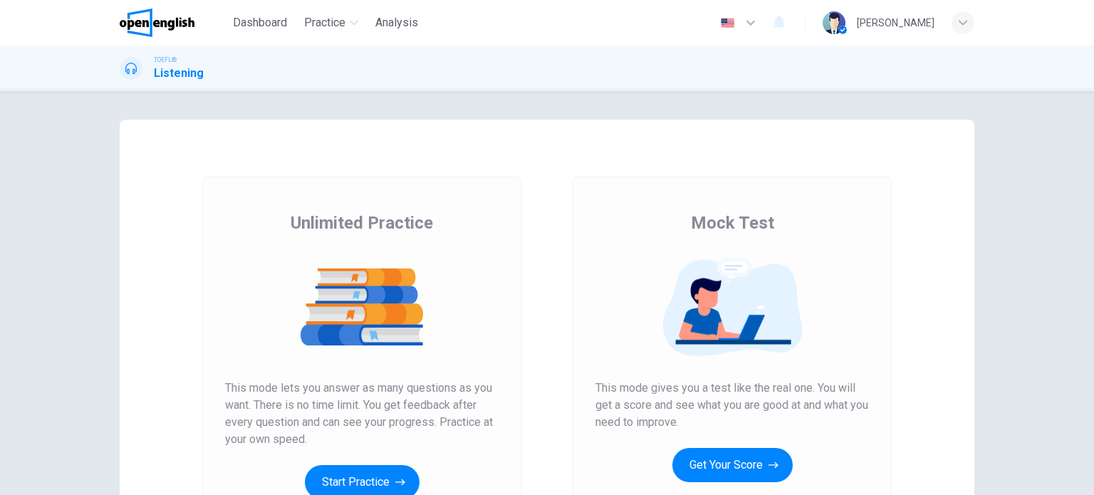
click at [728, 448] on button "Get Your Score" at bounding box center [732, 465] width 120 height 34
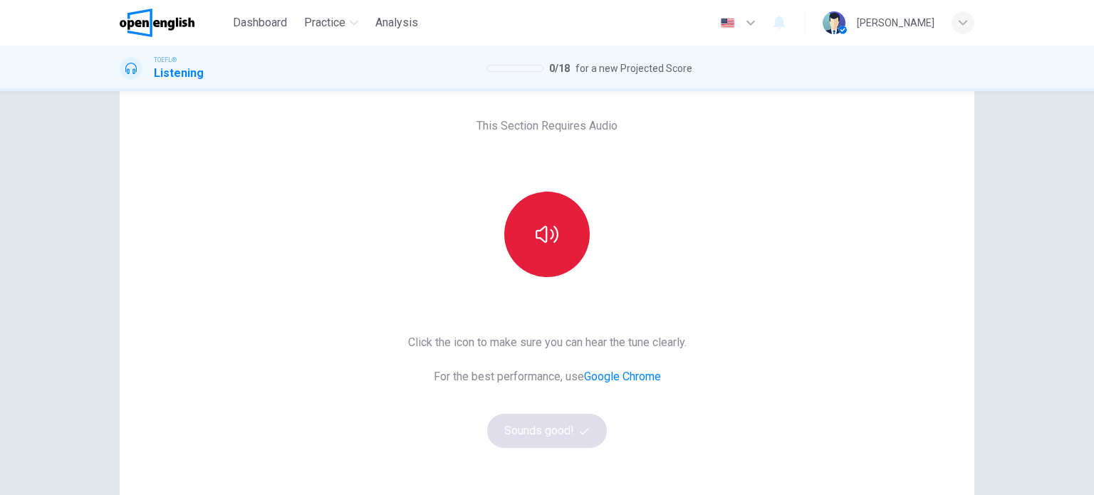
scroll to position [51, 0]
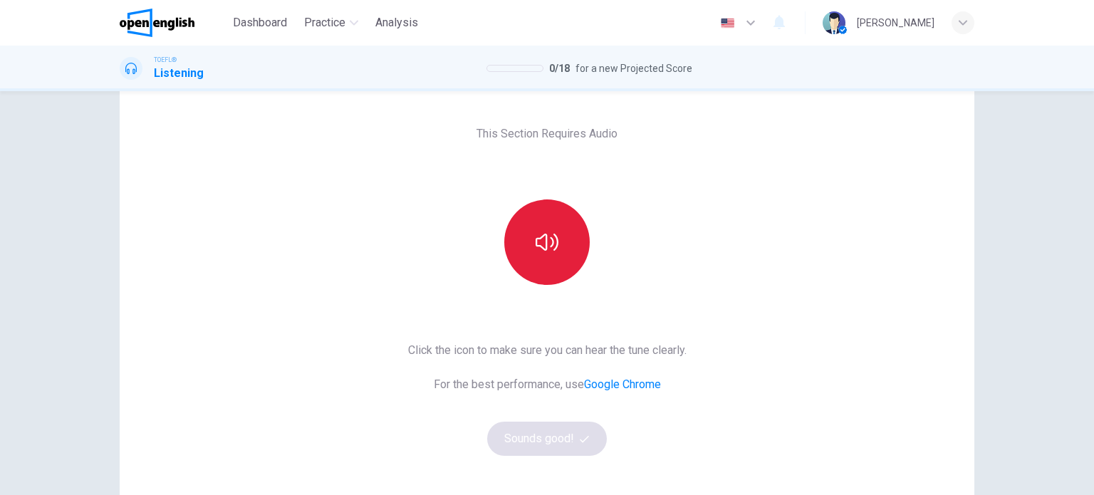
click at [544, 241] on icon "button" at bounding box center [546, 242] width 23 height 23
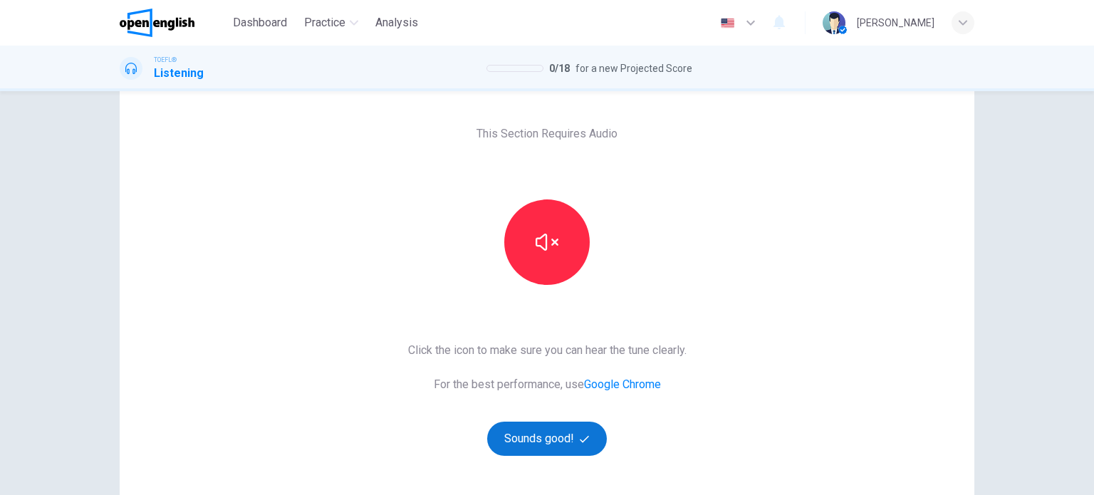
click at [580, 434] on icon "button" at bounding box center [584, 438] width 9 height 9
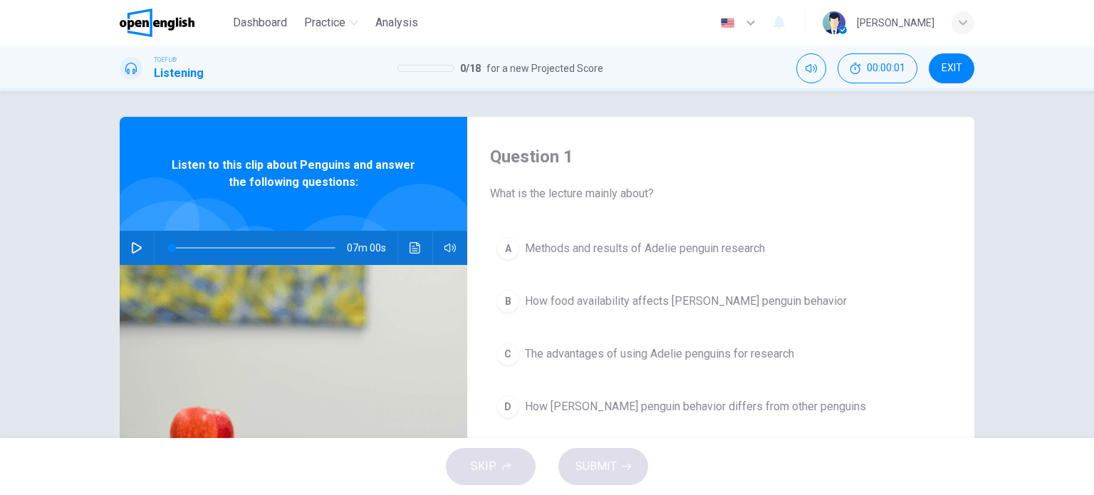
scroll to position [0, 0]
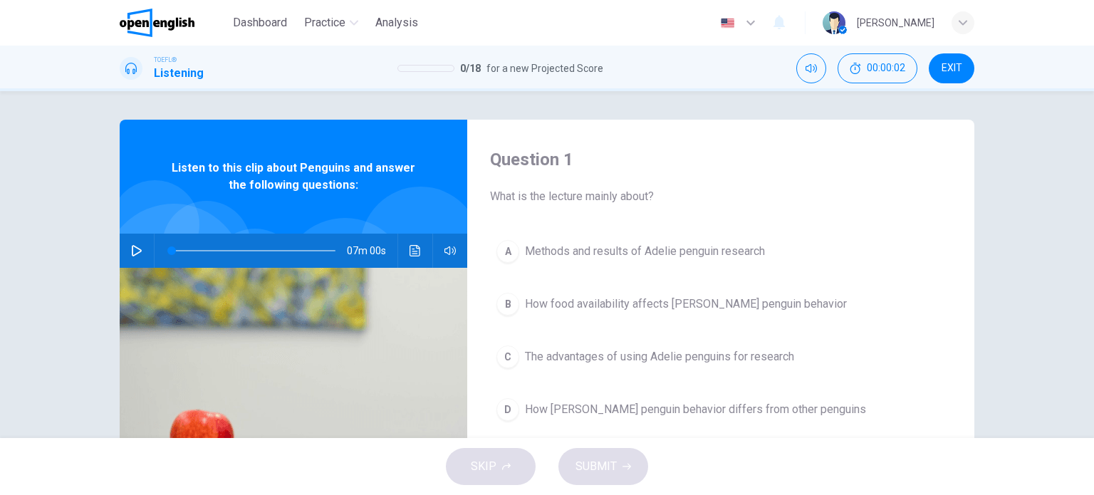
click at [137, 244] on button "button" at bounding box center [136, 251] width 23 height 34
click at [137, 247] on icon "button" at bounding box center [136, 250] width 8 height 9
type input "*"
click at [943, 70] on span "EXIT" at bounding box center [951, 68] width 21 height 11
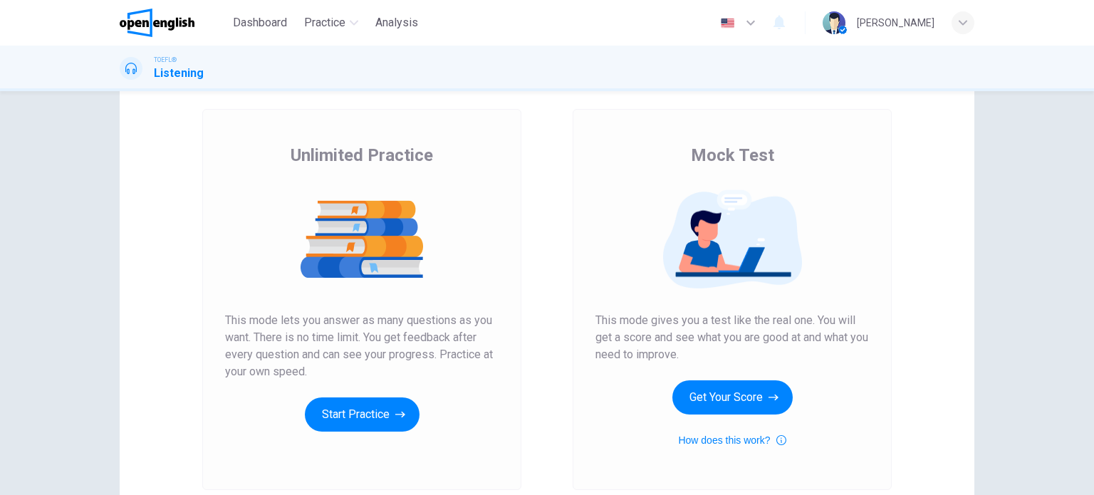
scroll to position [71, 0]
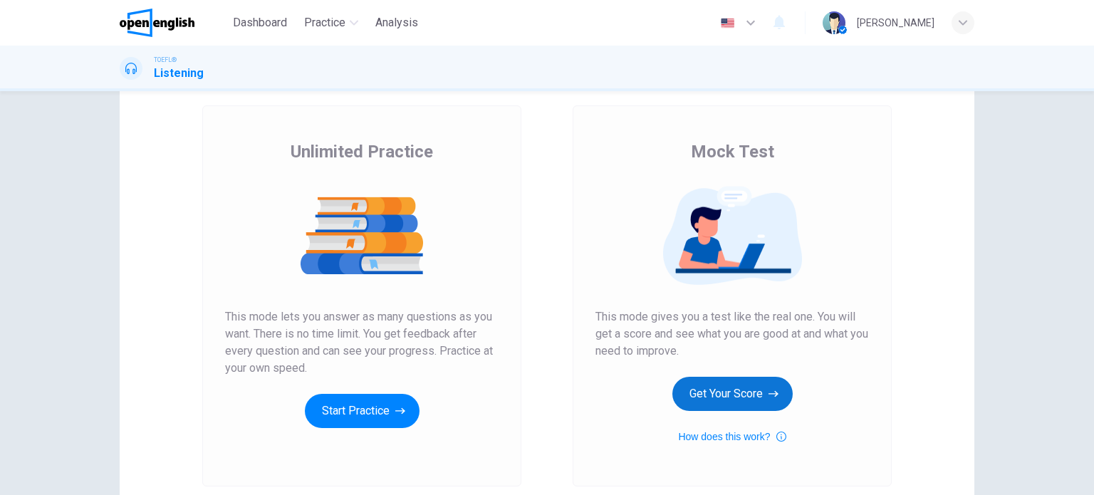
click at [723, 387] on button "Get Your Score" at bounding box center [732, 394] width 120 height 34
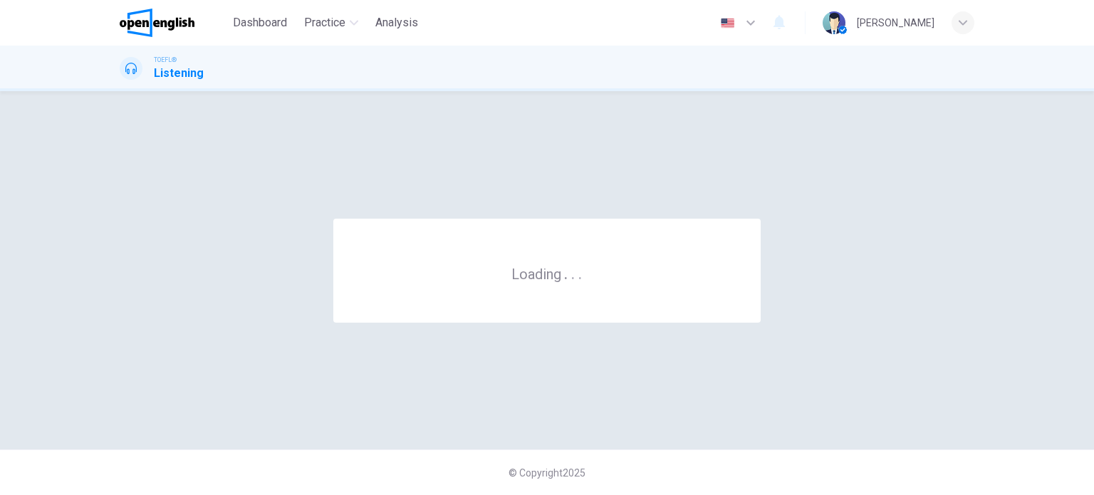
scroll to position [0, 0]
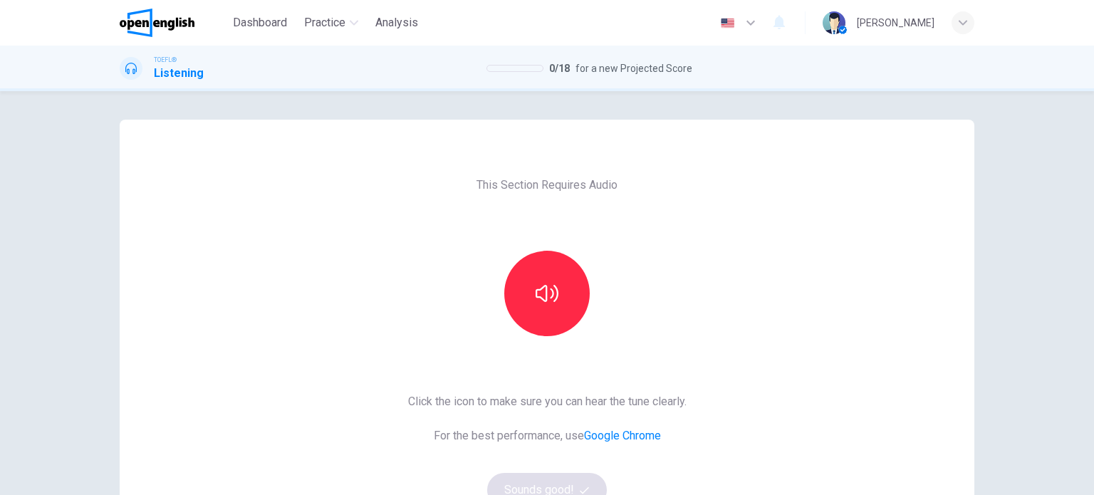
drag, startPoint x: 584, startPoint y: 268, endPoint x: 538, endPoint y: 281, distance: 48.0
click at [583, 268] on div at bounding box center [547, 293] width 154 height 85
click at [538, 281] on button "button" at bounding box center [546, 293] width 85 height 85
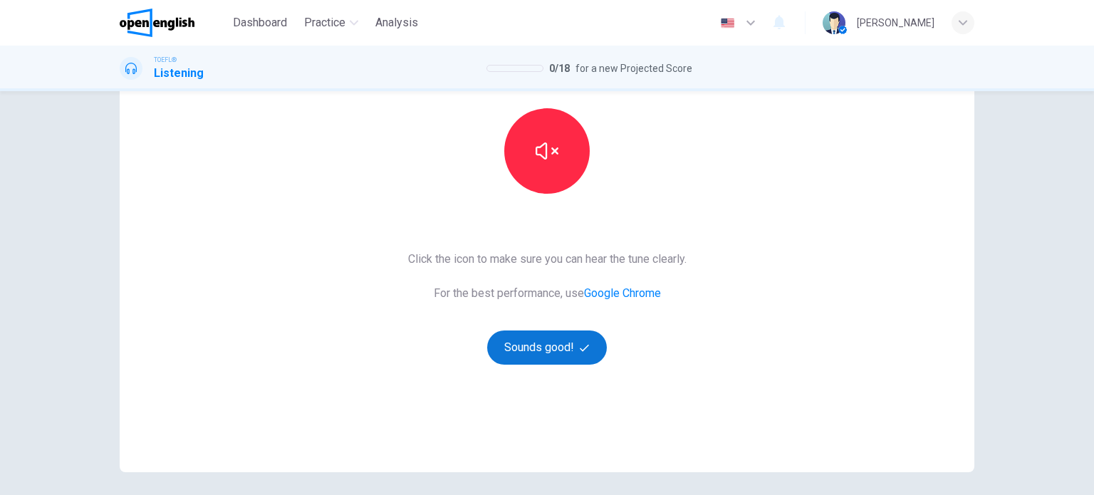
click at [565, 350] on button "Sounds good!" at bounding box center [547, 347] width 120 height 34
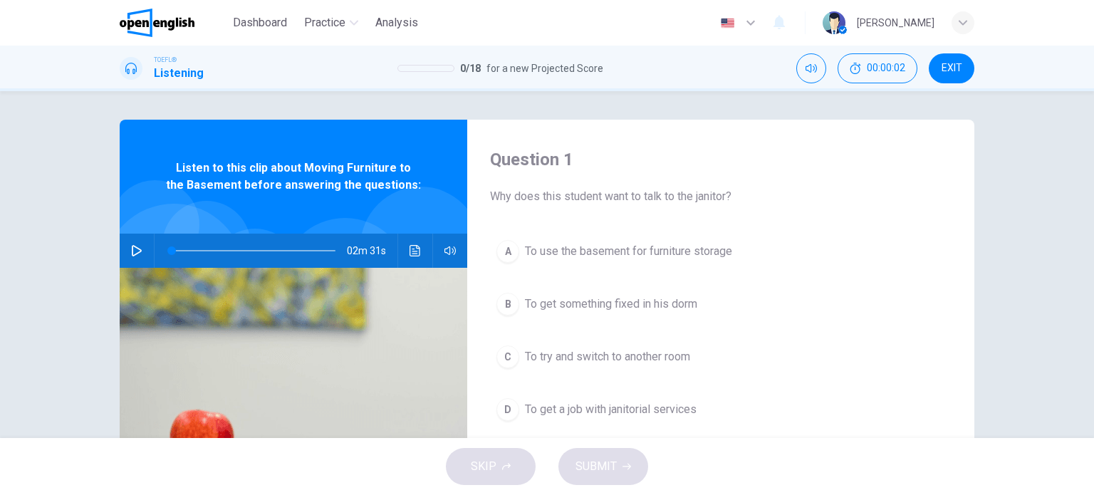
click at [132, 244] on button "button" at bounding box center [136, 251] width 23 height 34
type input "**"
click at [951, 82] on button "EXIT" at bounding box center [951, 68] width 46 height 30
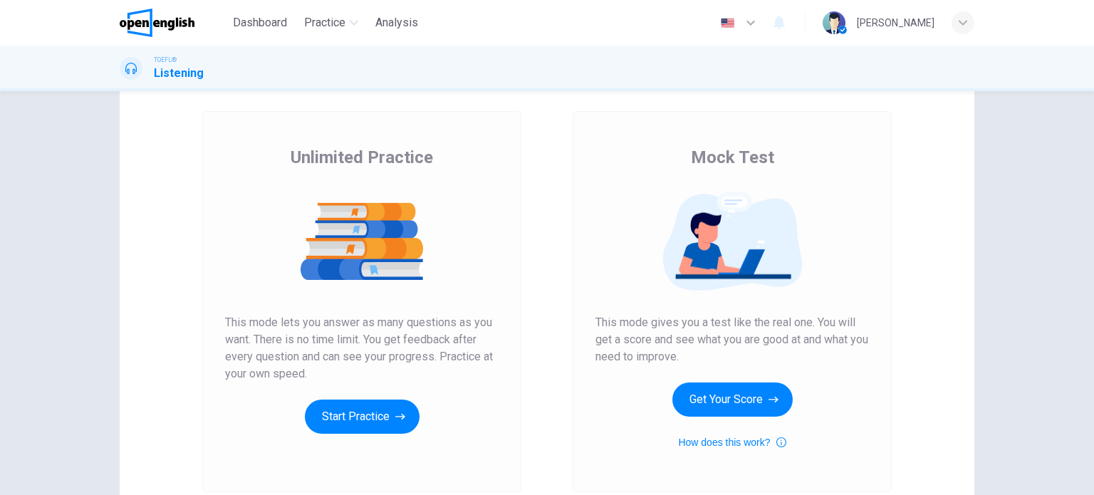
scroll to position [71, 0]
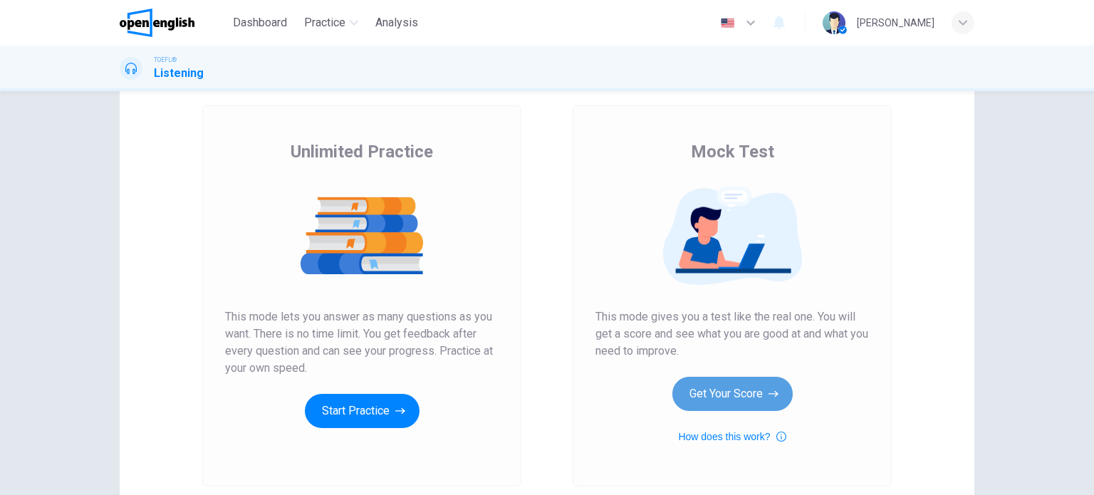
click at [703, 386] on button "Get Your Score" at bounding box center [732, 394] width 120 height 34
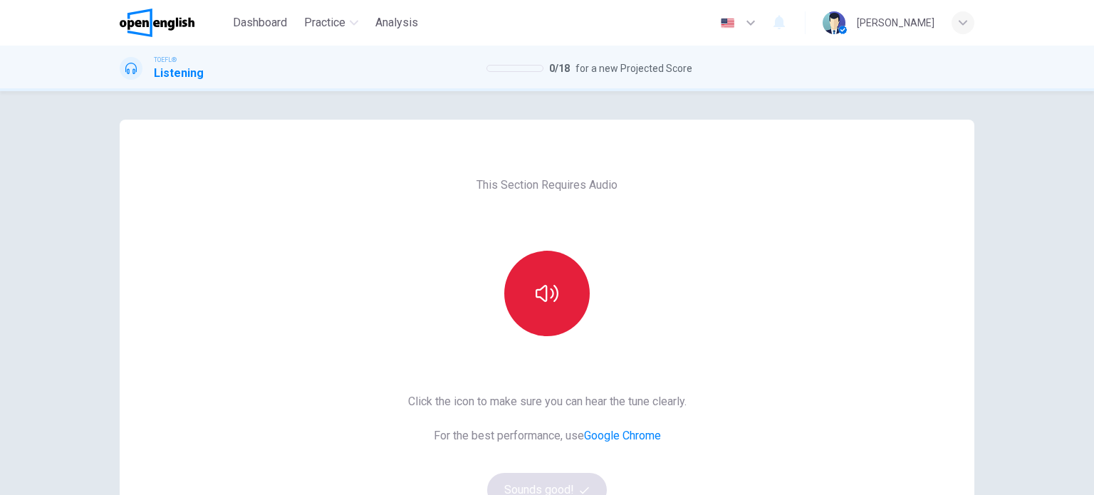
click at [513, 313] on button "button" at bounding box center [546, 293] width 85 height 85
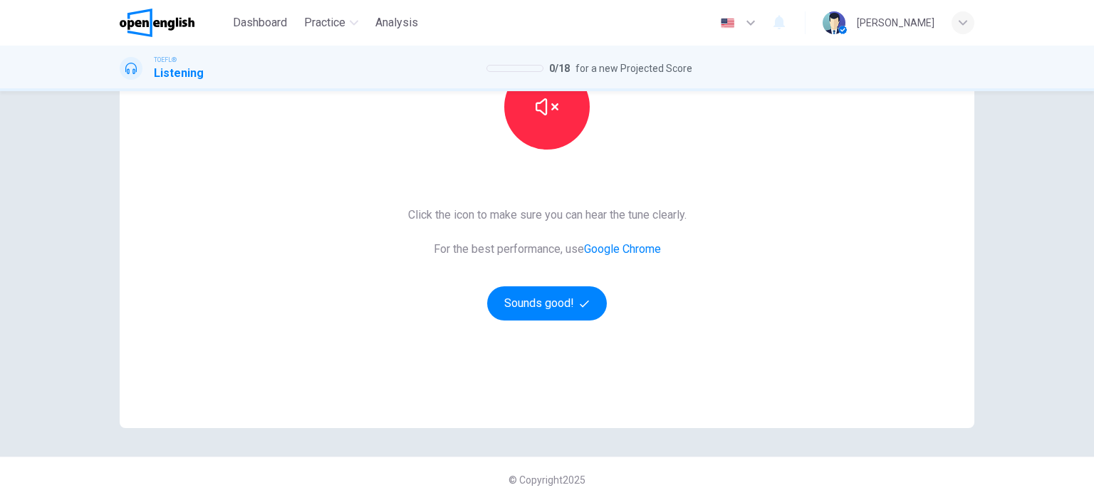
scroll to position [194, 0]
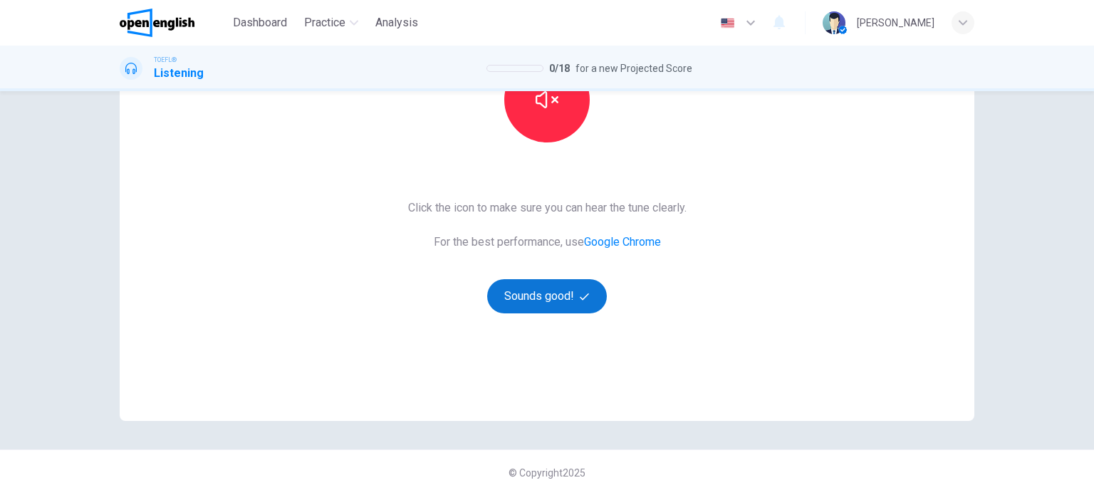
click at [555, 305] on button "Sounds good!" at bounding box center [547, 296] width 120 height 34
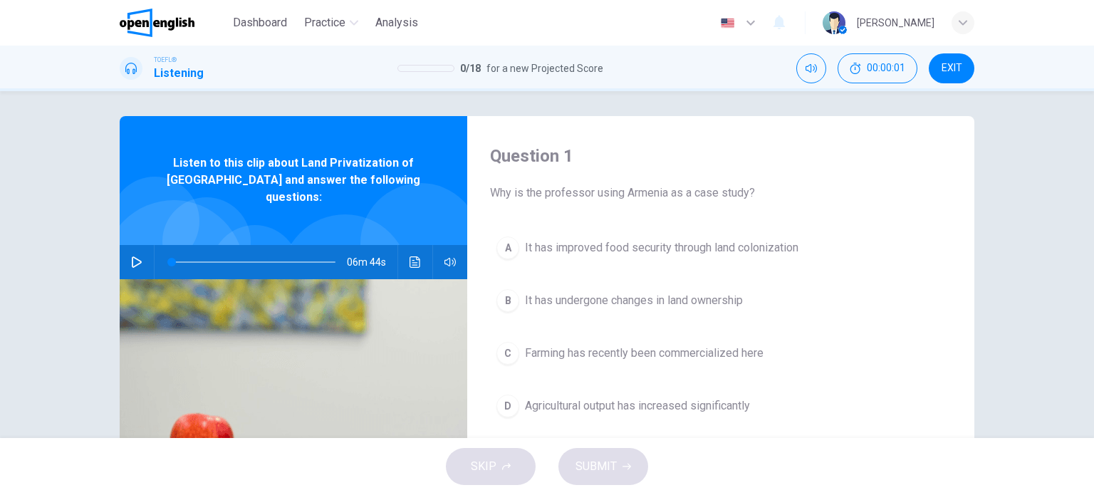
scroll to position [0, 0]
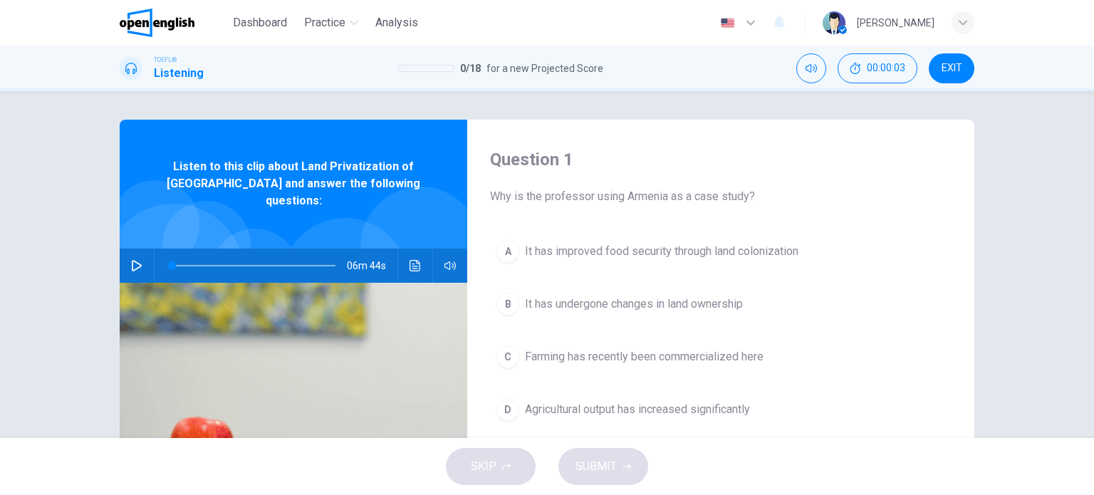
click at [125, 248] on button "button" at bounding box center [136, 265] width 23 height 34
click at [136, 261] on icon "button" at bounding box center [136, 265] width 8 height 9
type input "*"
